Goal: Find specific page/section: Find specific page/section

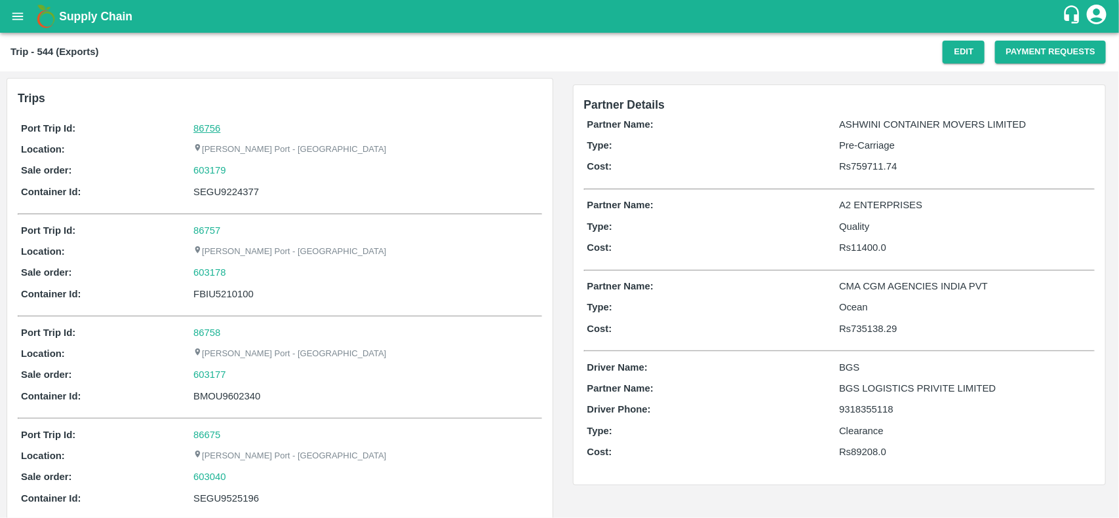
click at [205, 123] on link "86756" at bounding box center [206, 128] width 27 height 10
click at [236, 174] on div "603179" at bounding box center [365, 170] width 345 height 14
copy link
click at [236, 174] on div "603179" at bounding box center [365, 170] width 345 height 14
copy link "603179"
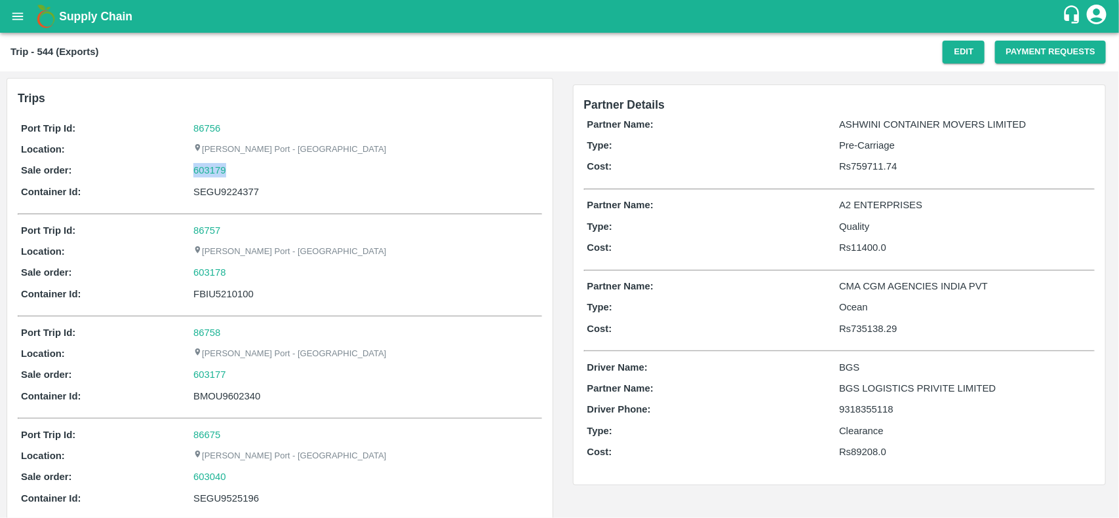
click at [236, 174] on div "603179" at bounding box center [365, 170] width 345 height 14
click at [207, 172] on link "603179" at bounding box center [209, 170] width 33 height 14
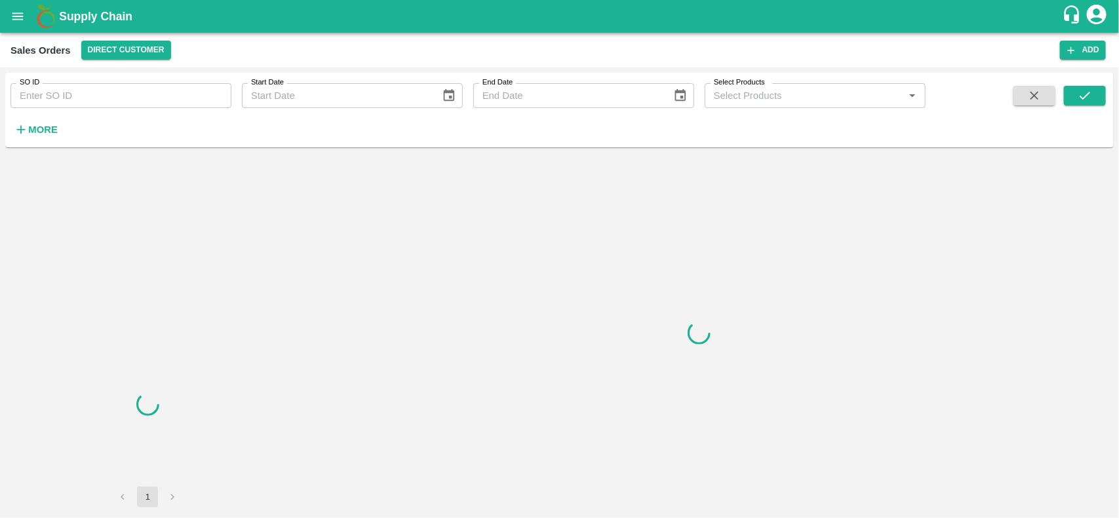
click at [76, 100] on input "SO ID" at bounding box center [120, 95] width 221 height 25
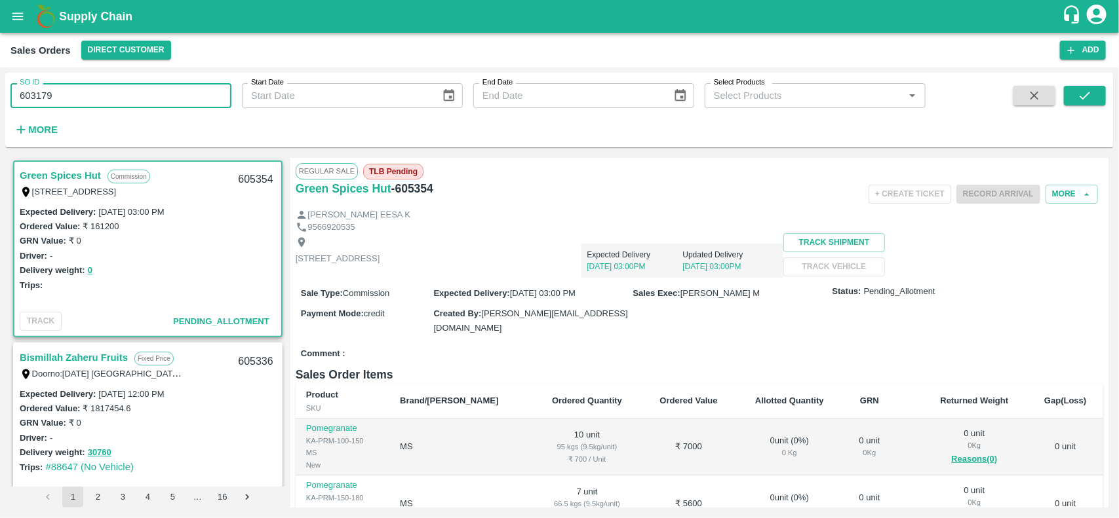
type input "603179"
click at [1096, 84] on div "SO ID 603179 SO ID Start Date Start Date End Date End Date Select Products Sele…" at bounding box center [559, 110] width 1108 height 64
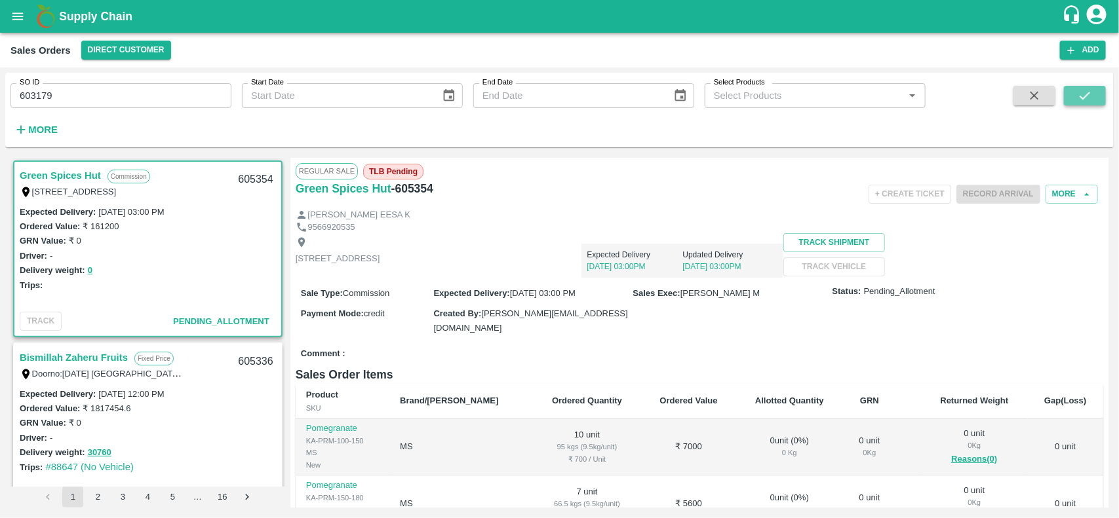
click at [1092, 92] on icon "submit" at bounding box center [1085, 95] width 14 height 14
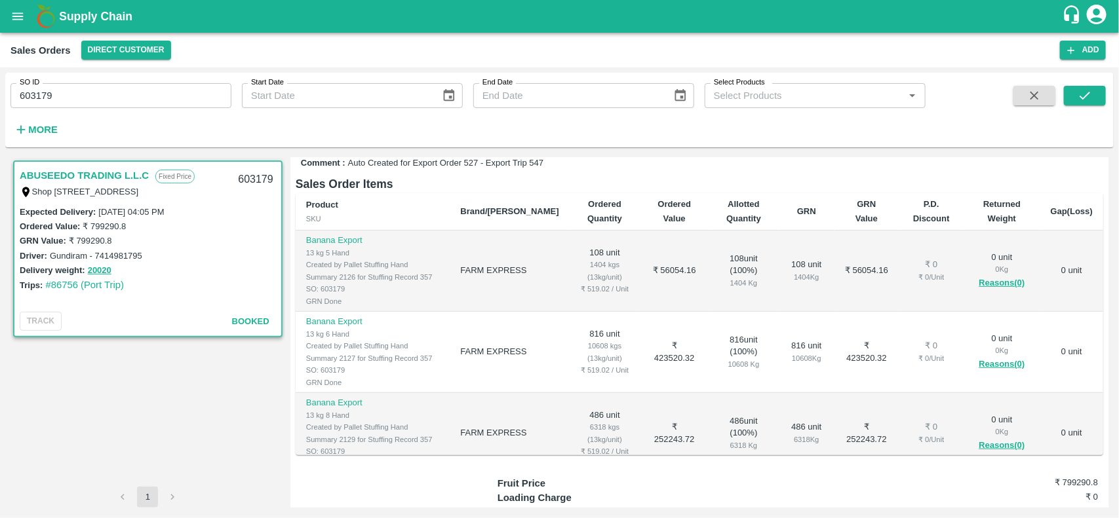
scroll to position [90, 0]
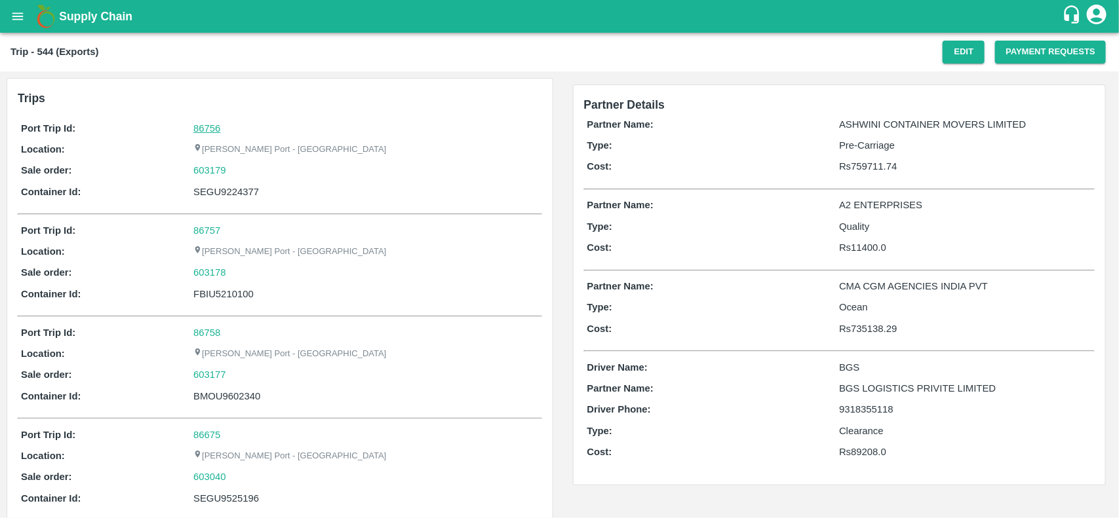
click at [208, 129] on link "86756" at bounding box center [206, 128] width 27 height 10
click at [229, 166] on div "603179" at bounding box center [365, 170] width 345 height 14
copy link "603179"
click at [229, 166] on div "603179" at bounding box center [365, 170] width 345 height 14
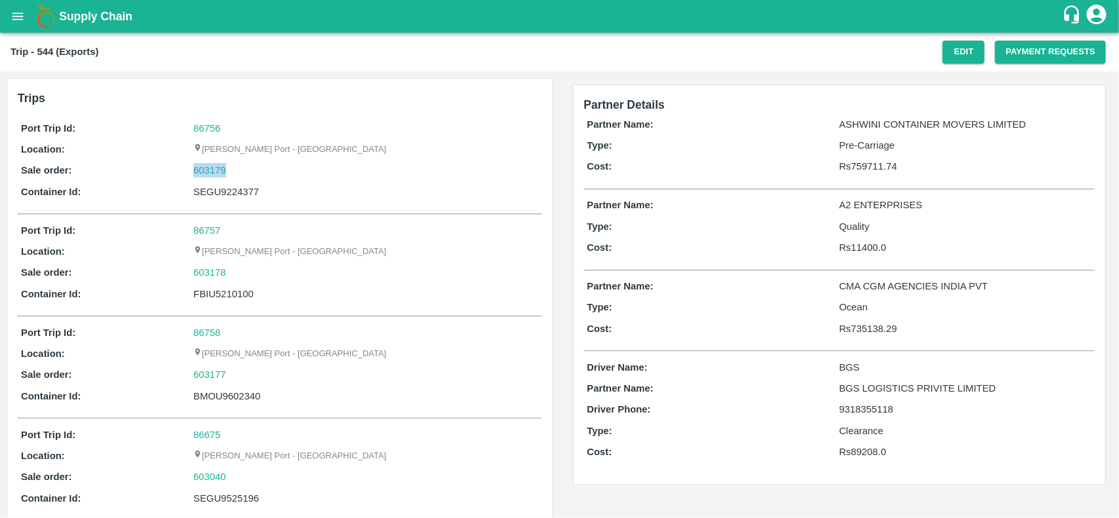
click at [229, 166] on div "603179" at bounding box center [365, 170] width 345 height 14
click at [197, 166] on link "603179" at bounding box center [209, 170] width 33 height 14
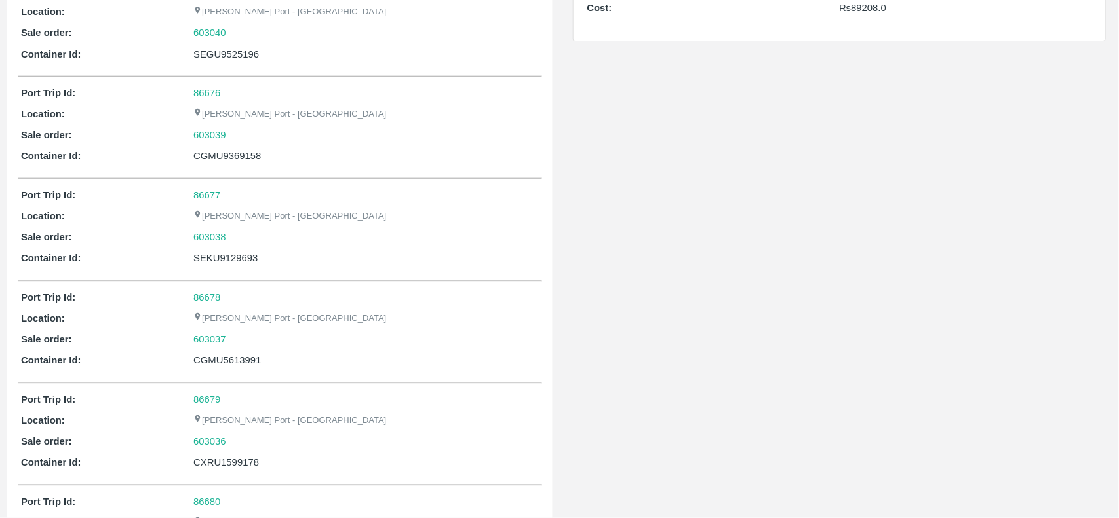
scroll to position [1457, 0]
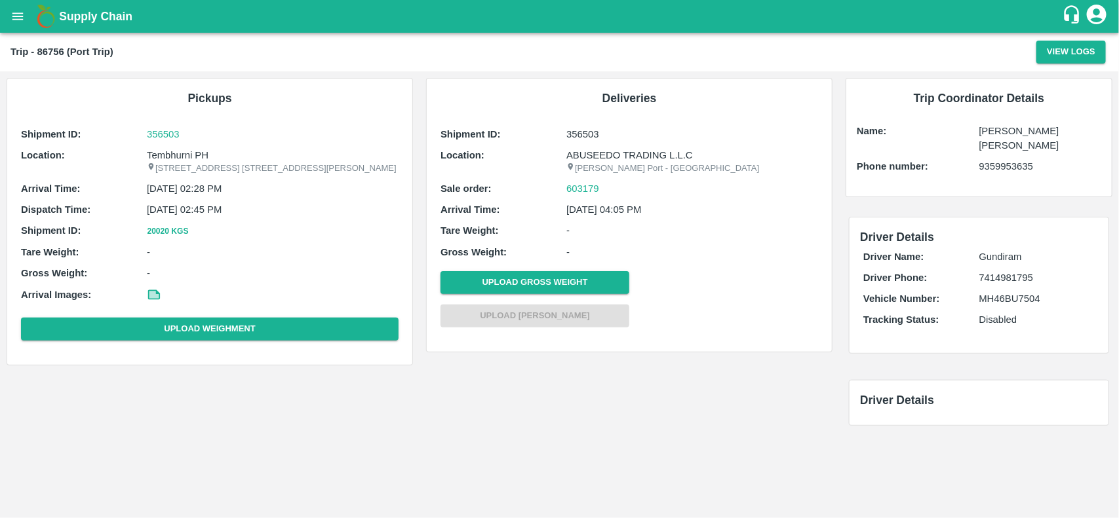
click at [167, 156] on p "Tembhurni PH" at bounding box center [273, 155] width 252 height 14
copy p "Tembhurni"
click at [167, 156] on p "Tembhurni PH" at bounding box center [273, 155] width 252 height 14
copy p "Tembhurni PH"
click at [167, 156] on p "Tembhurni PH" at bounding box center [273, 155] width 252 height 14
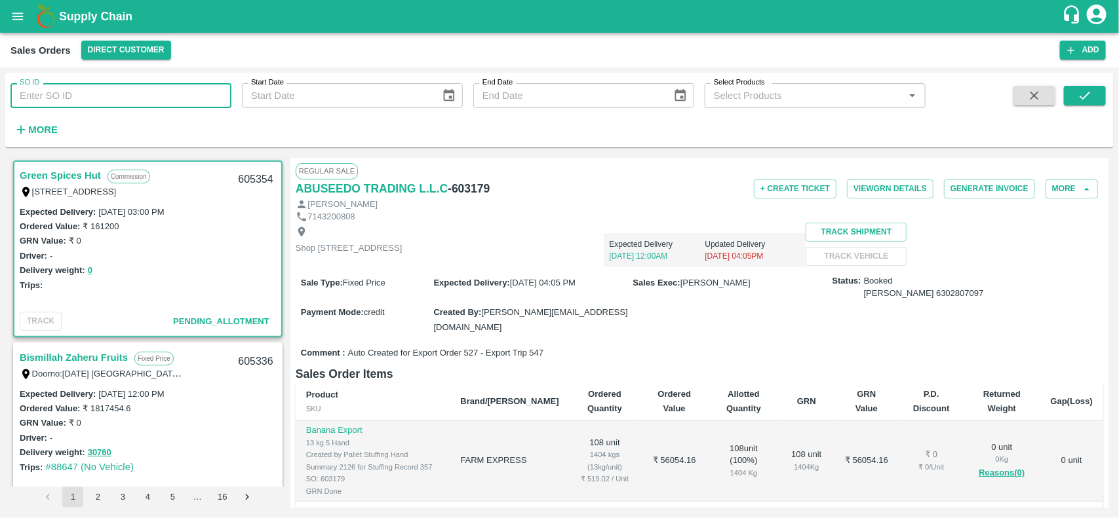
click at [111, 84] on input "SO ID" at bounding box center [120, 95] width 221 height 25
paste input "603179"
click at [111, 84] on input "603179" at bounding box center [120, 95] width 221 height 25
type input "603179"
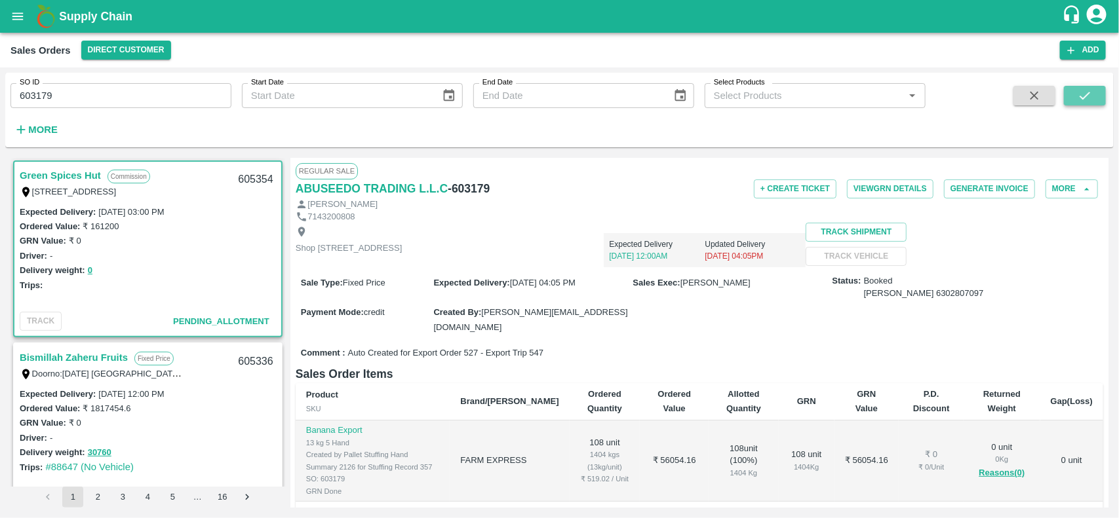
click at [1076, 95] on button "submit" at bounding box center [1085, 96] width 42 height 20
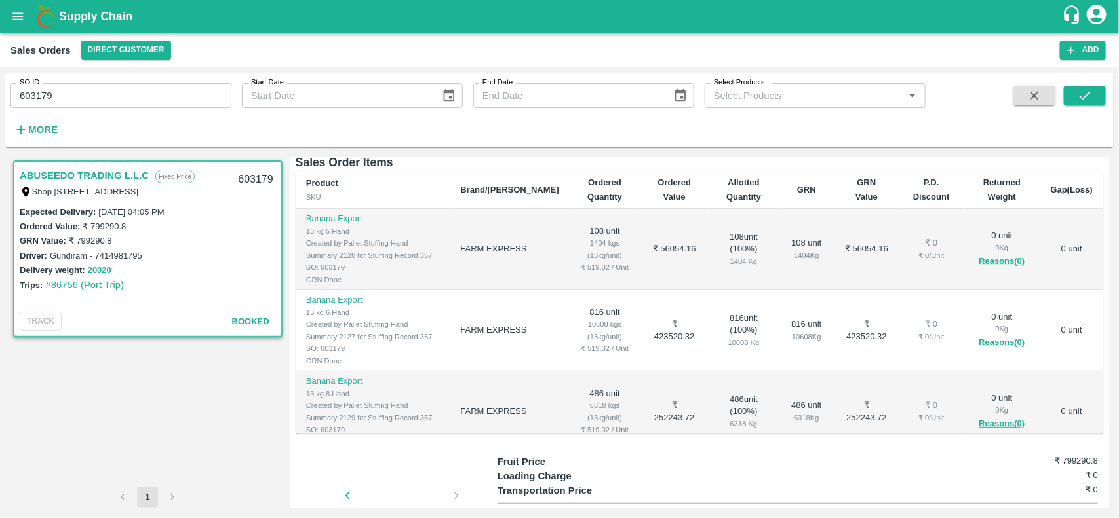
scroll to position [90, 0]
